Goal: Transaction & Acquisition: Download file/media

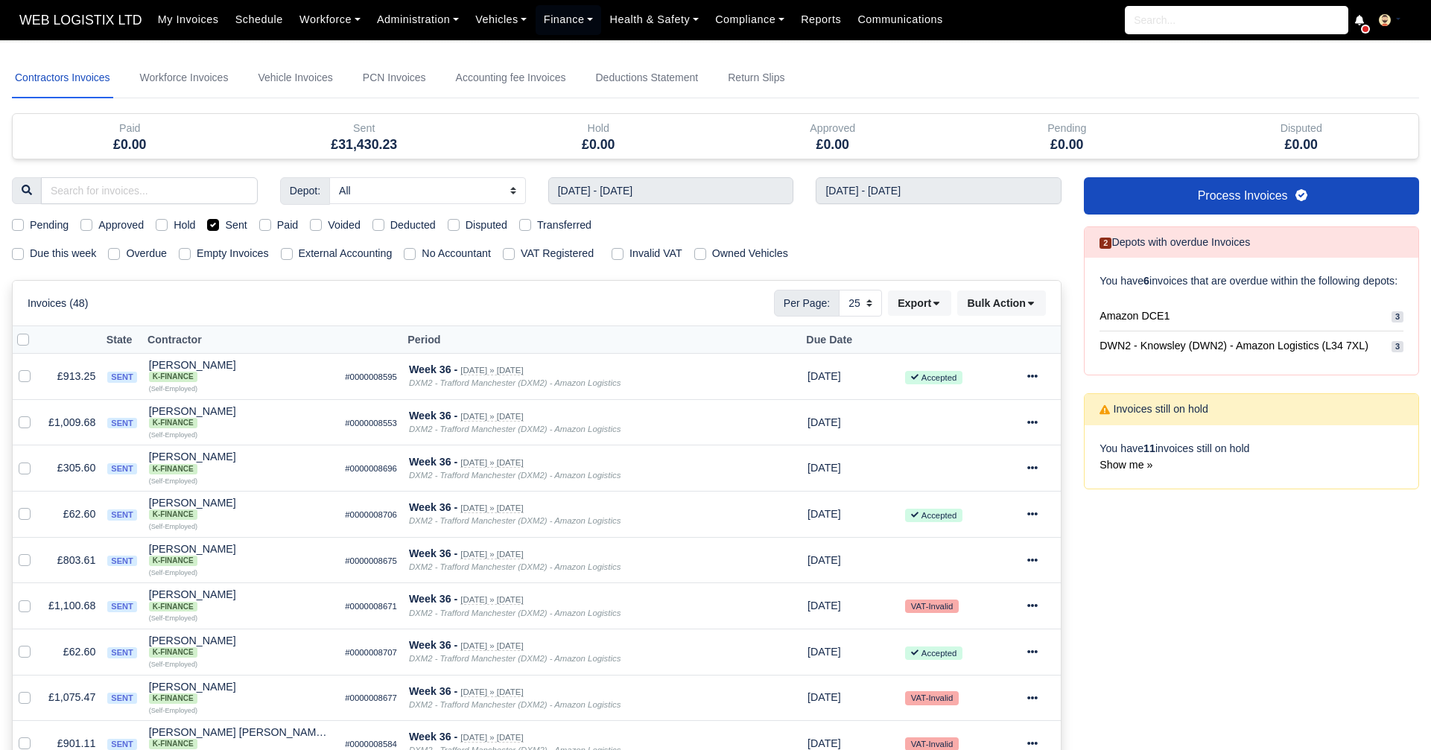
select select "25"
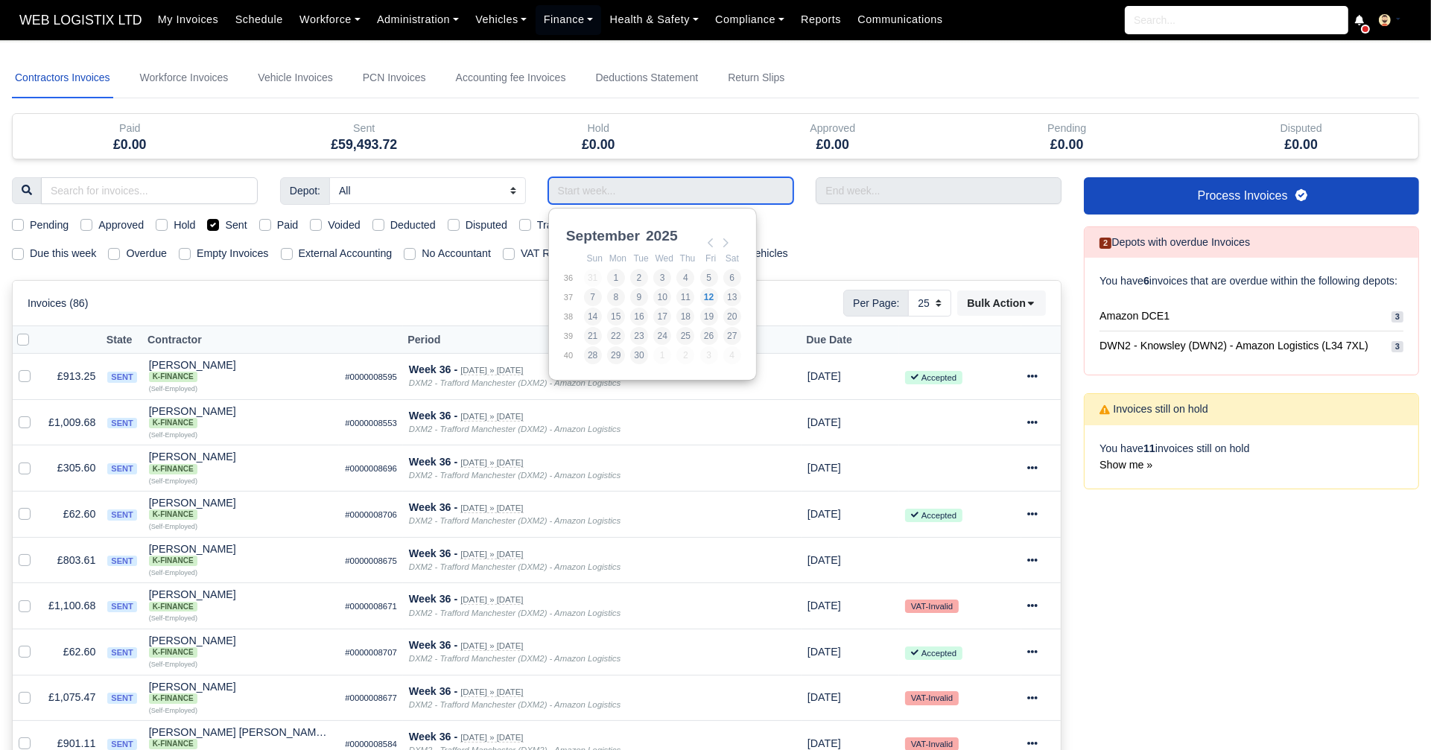
click at [600, 189] on input "Use the arrow keys to pick a date" at bounding box center [671, 190] width 246 height 27
drag, startPoint x: 710, startPoint y: 245, endPoint x: 586, endPoint y: 377, distance: 180.8
type input "[DATE] - [DATE]"
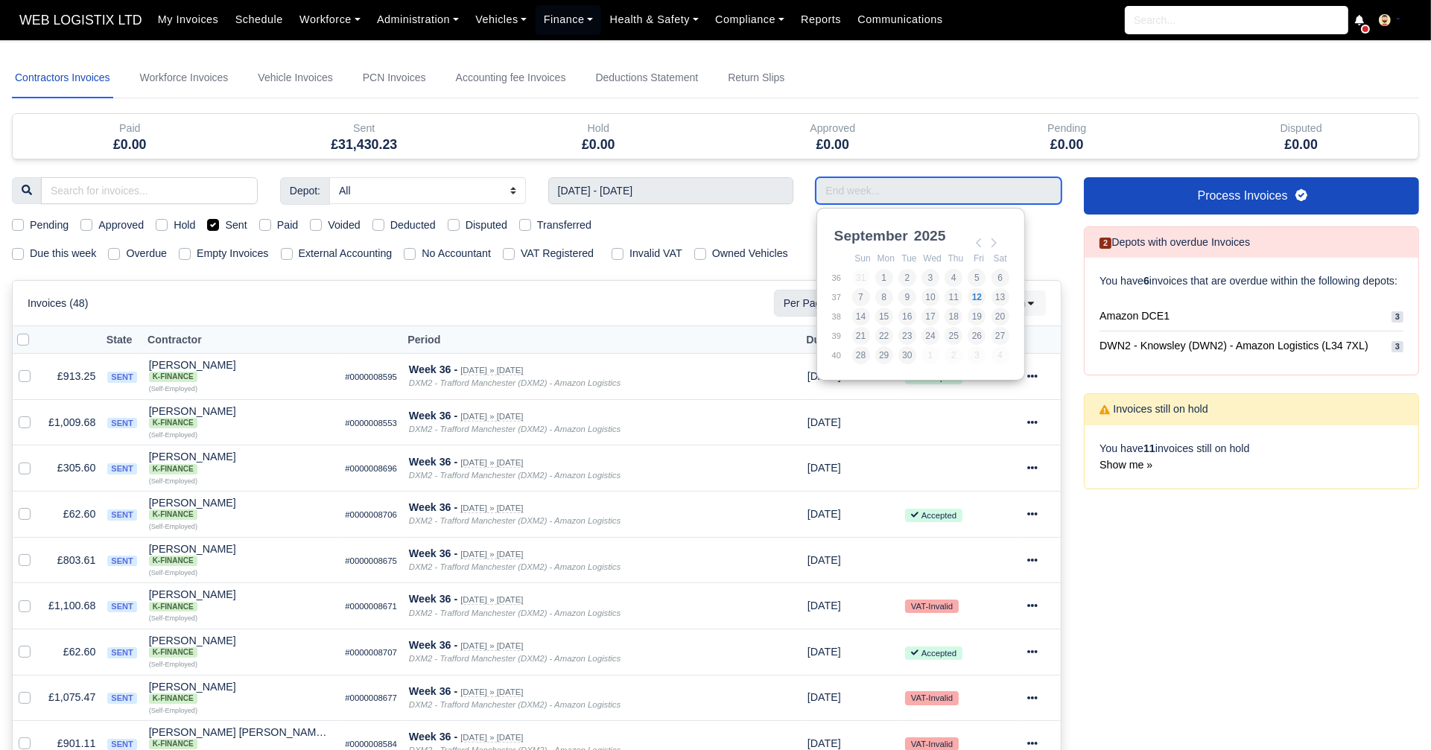
click at [851, 185] on input "Use the arrow keys to pick a date" at bounding box center [939, 190] width 246 height 27
type input "[DATE] - [DATE]"
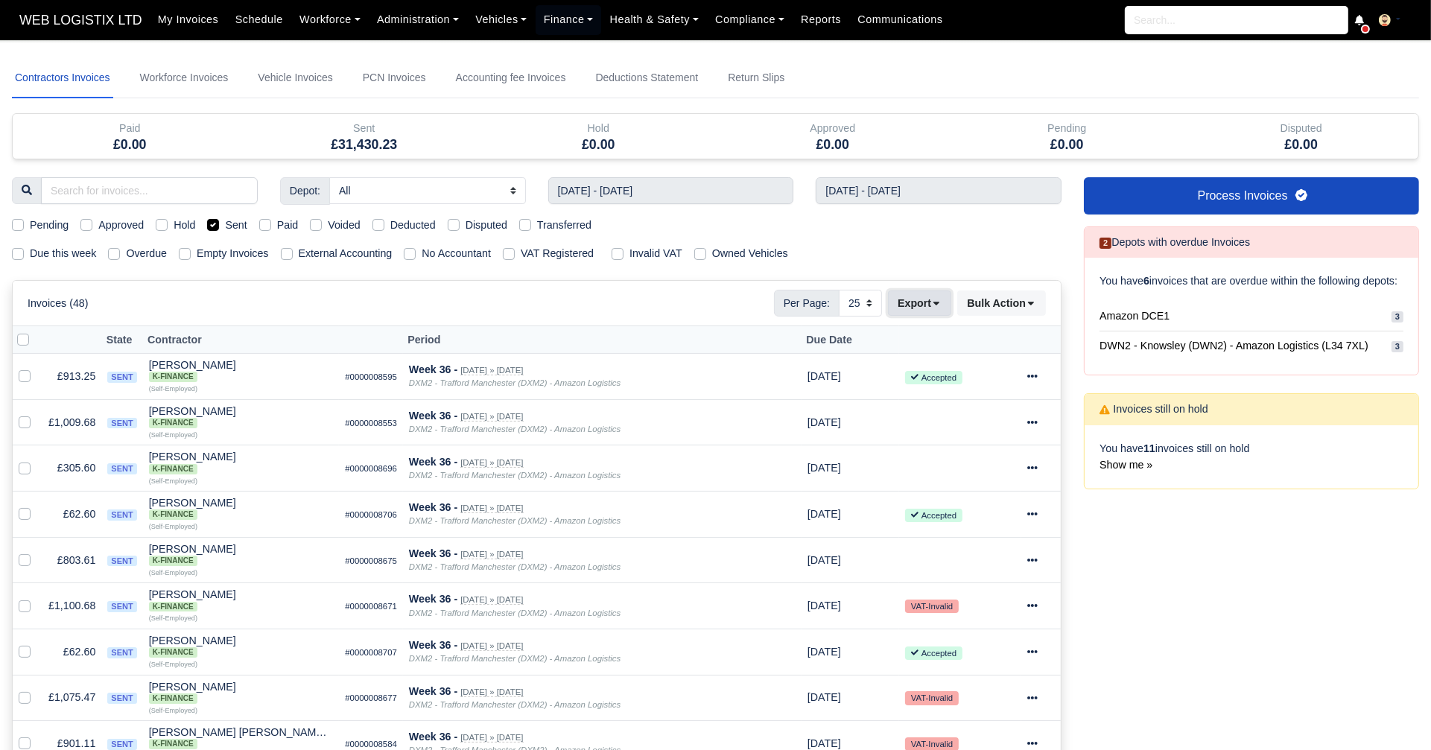
click at [945, 293] on button "Export" at bounding box center [919, 303] width 63 height 25
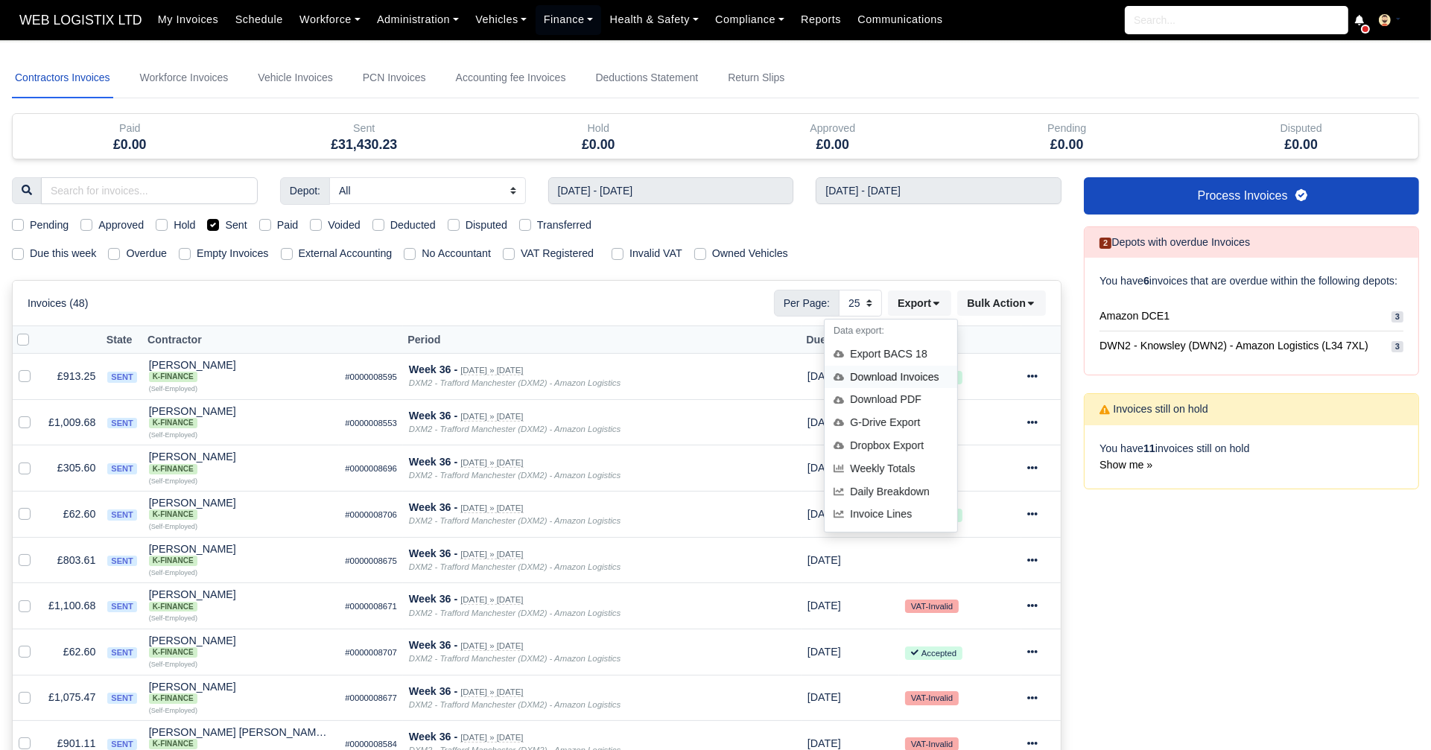
click at [898, 377] on div "Download Invoices" at bounding box center [891, 377] width 133 height 23
